Goal: Find specific page/section: Find specific page/section

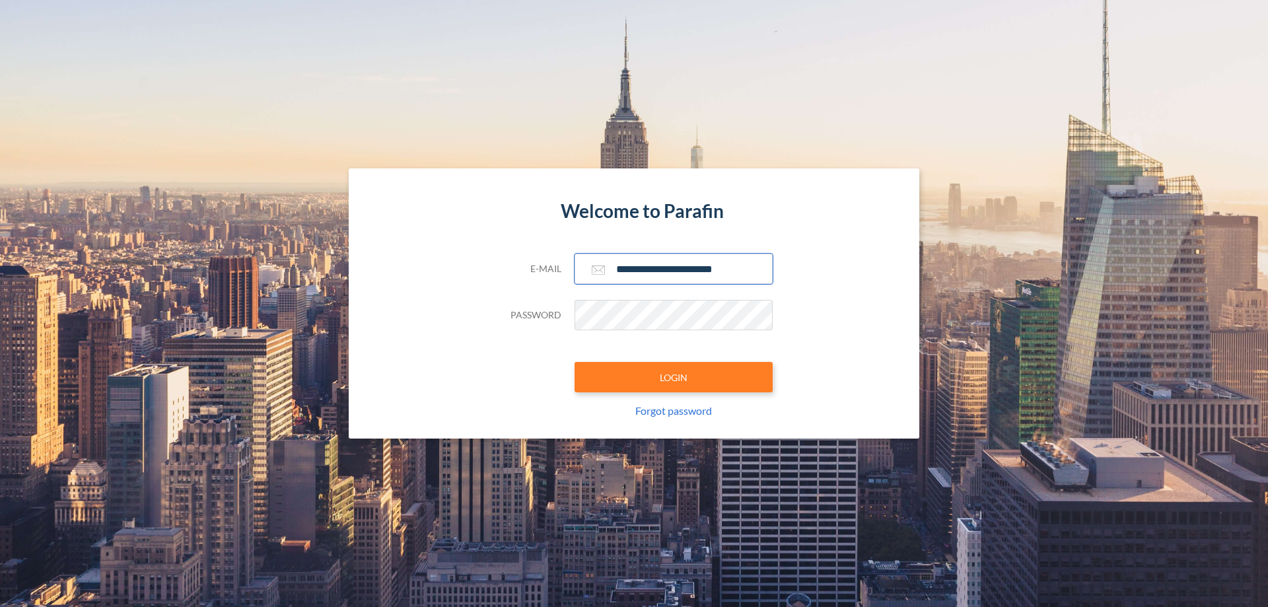
type input "**********"
click at [674, 377] on button "LOGIN" at bounding box center [674, 377] width 198 height 30
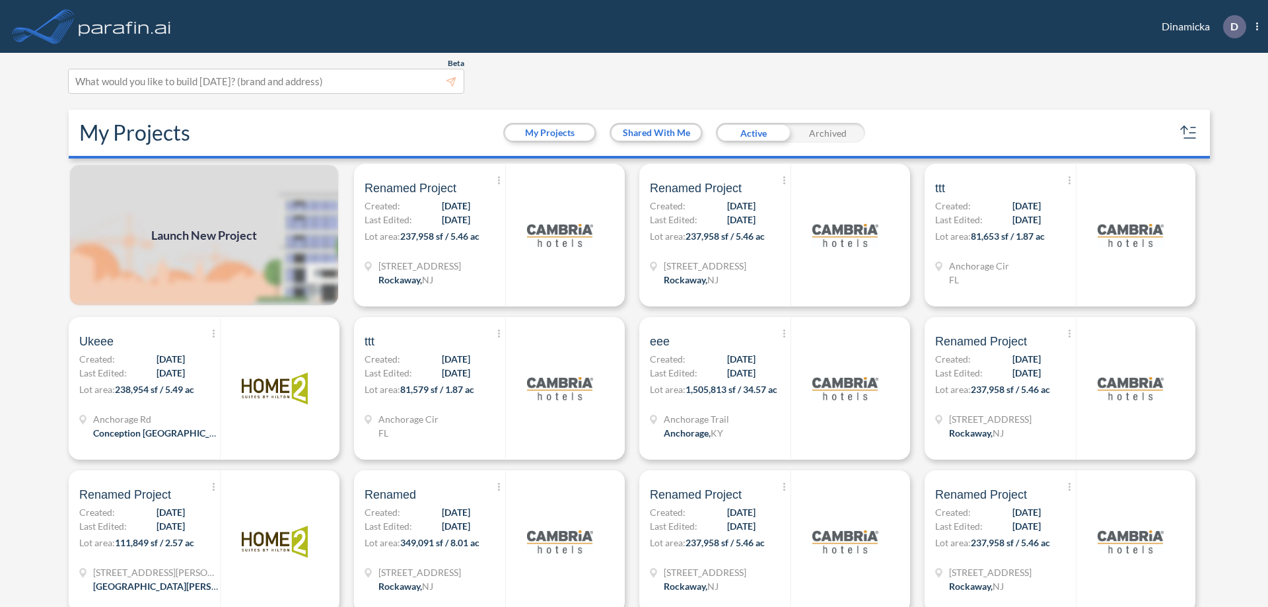
scroll to position [3, 0]
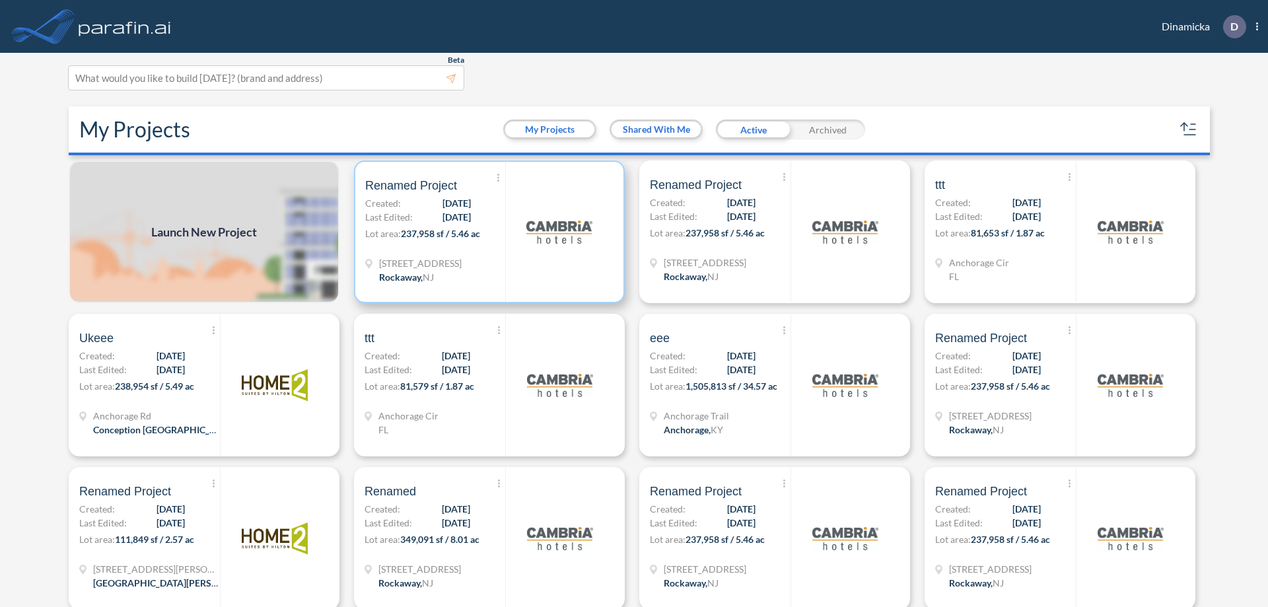
click at [487, 232] on p "Lot area: 237,958 sf / 5.46 ac" at bounding box center [435, 236] width 140 height 19
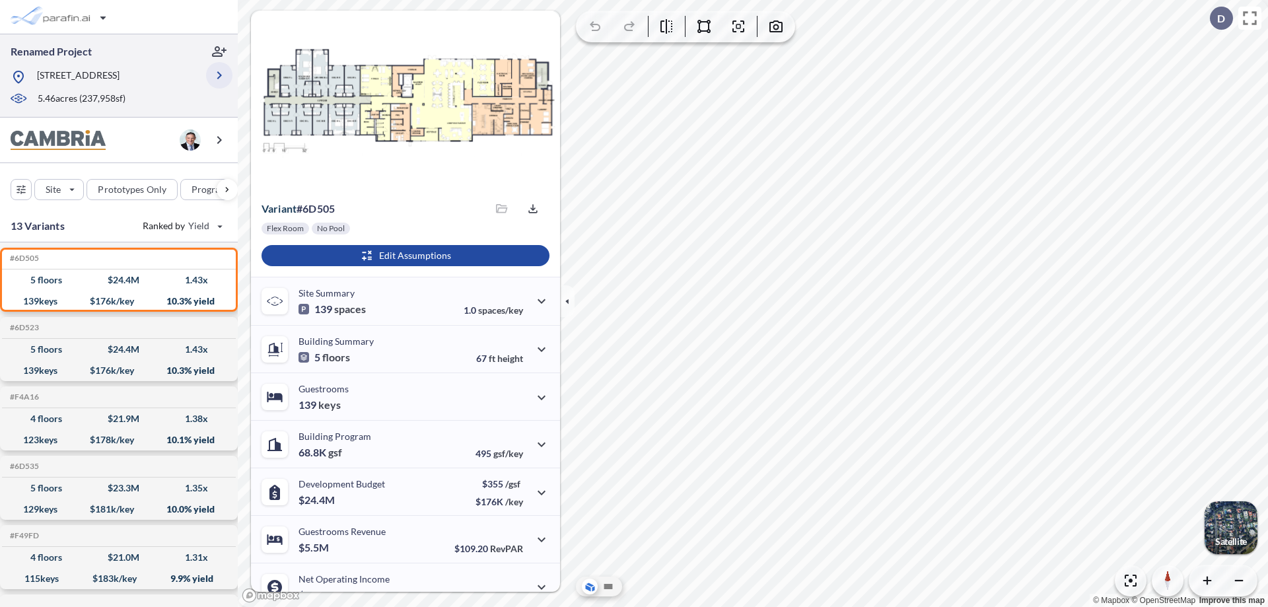
click at [219, 80] on icon "button" at bounding box center [219, 75] width 16 height 16
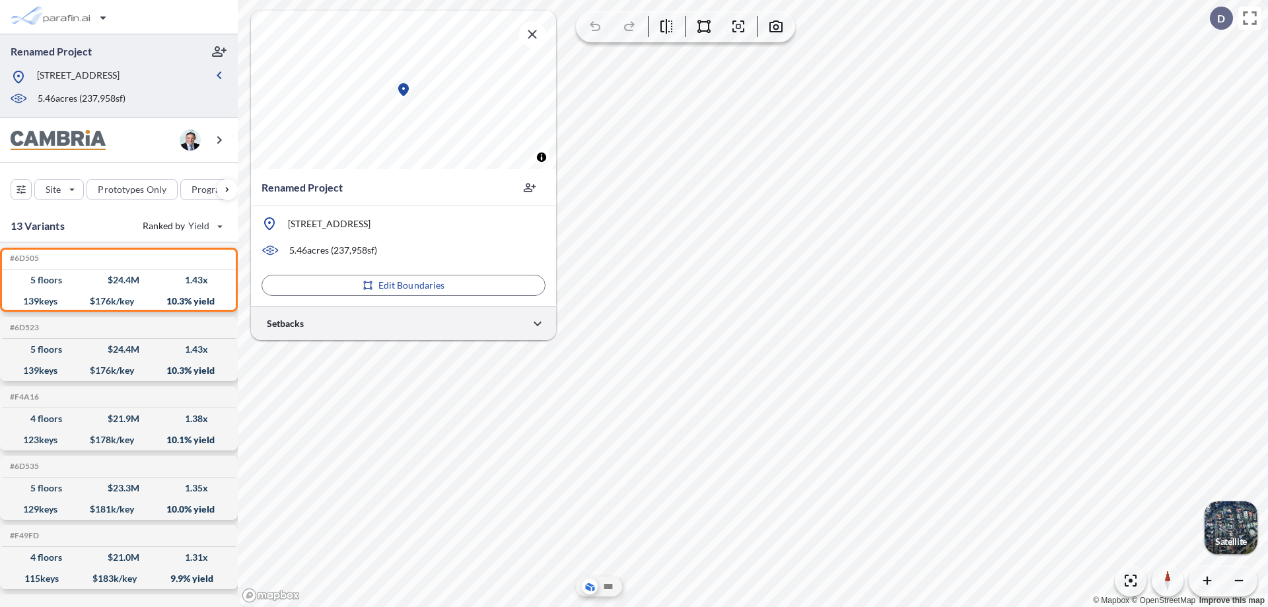
click at [404, 323] on div at bounding box center [403, 323] width 305 height 34
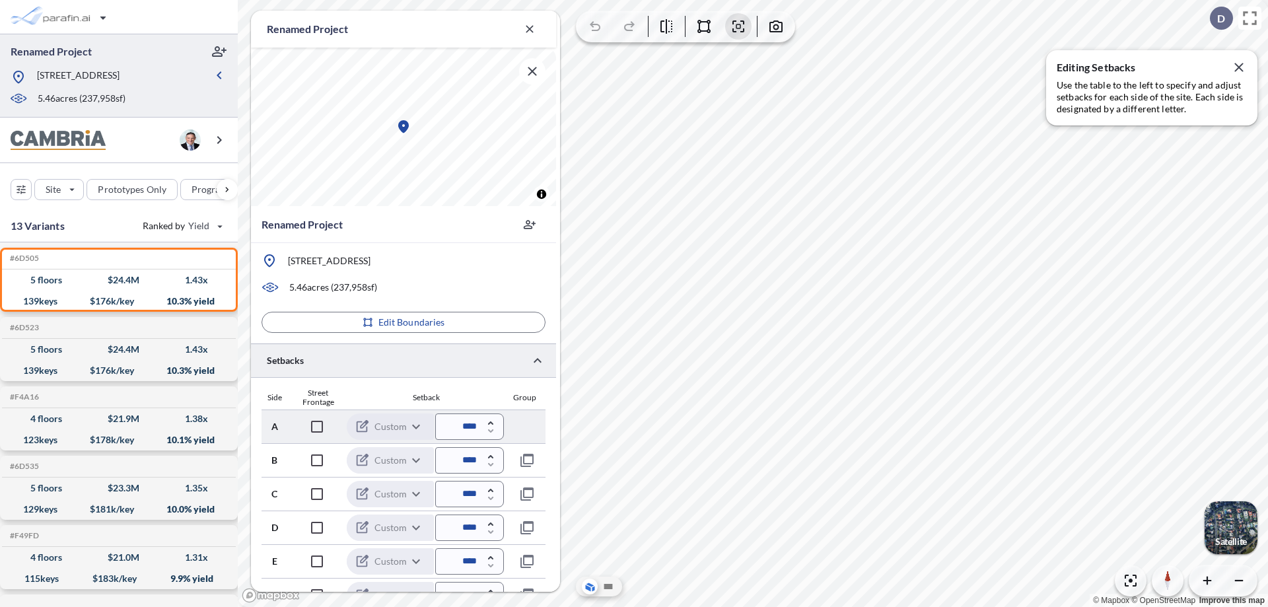
scroll to position [320, 0]
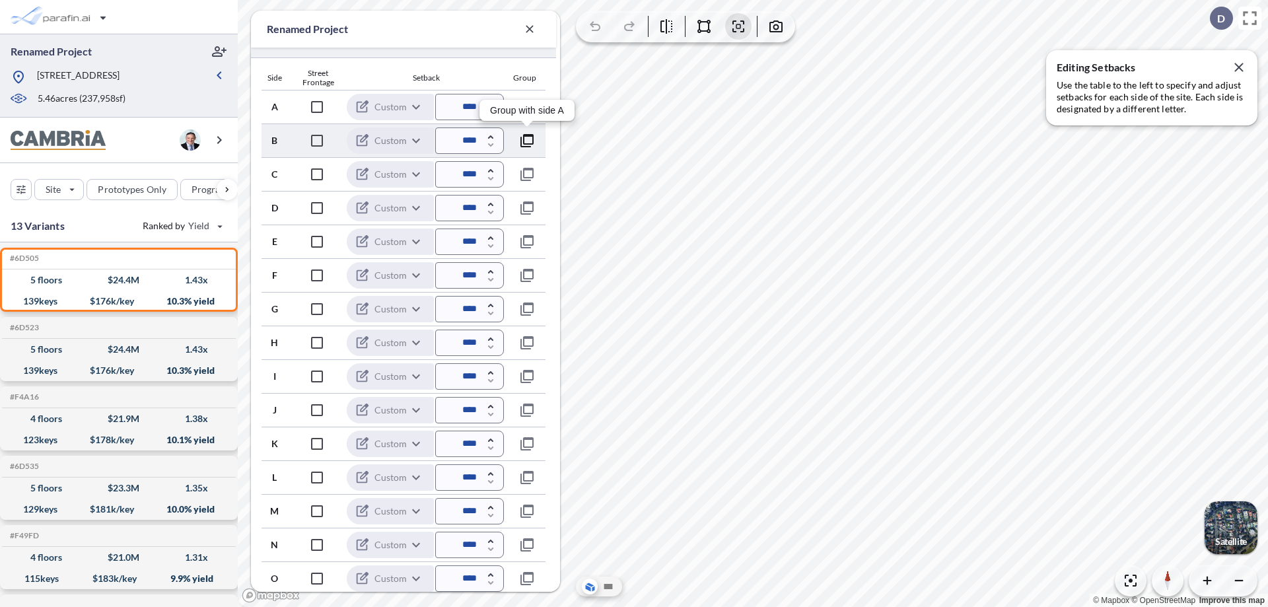
click at [527, 140] on icon "button" at bounding box center [527, 141] width 16 height 16
